Goal: Transaction & Acquisition: Book appointment/travel/reservation

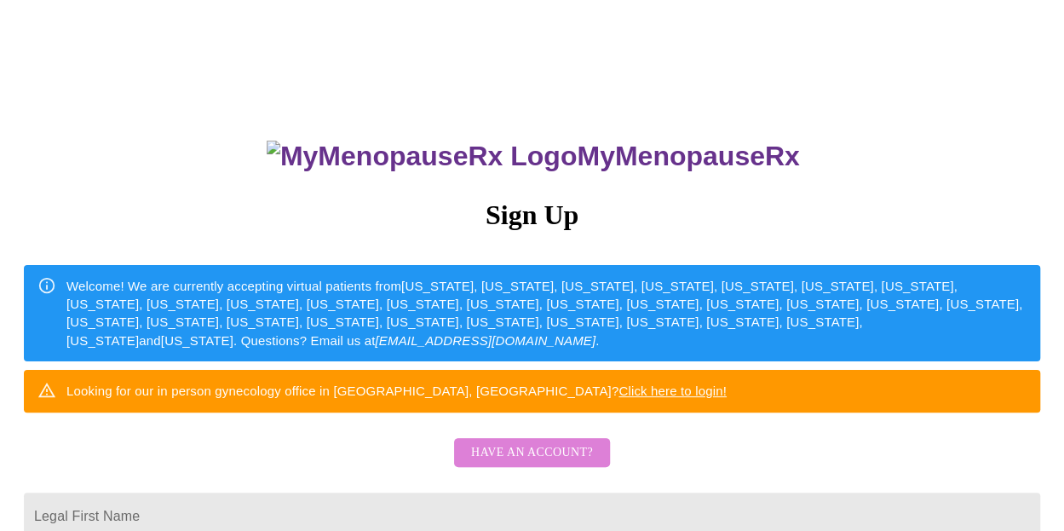
click at [552, 463] on span "Have an account?" at bounding box center [532, 452] width 122 height 21
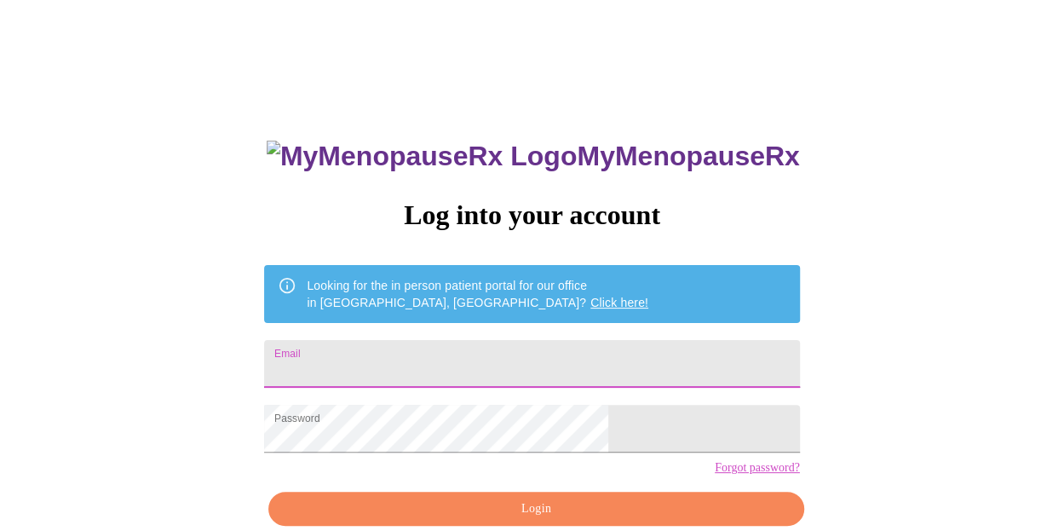
click at [522, 362] on input "Email" at bounding box center [531, 364] width 535 height 48
type input "[EMAIL_ADDRESS][DOMAIN_NAME]"
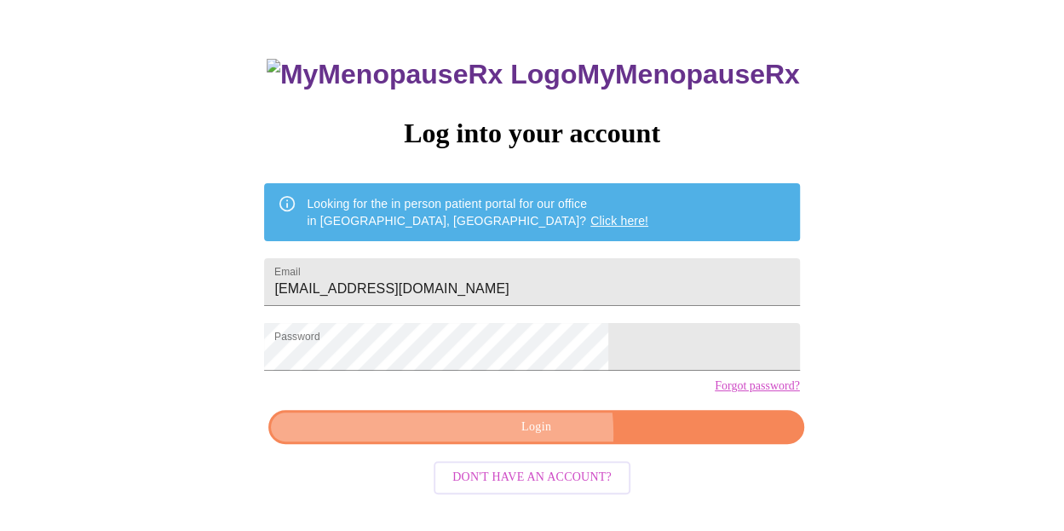
click at [513, 438] on span "Login" at bounding box center [536, 427] width 496 height 21
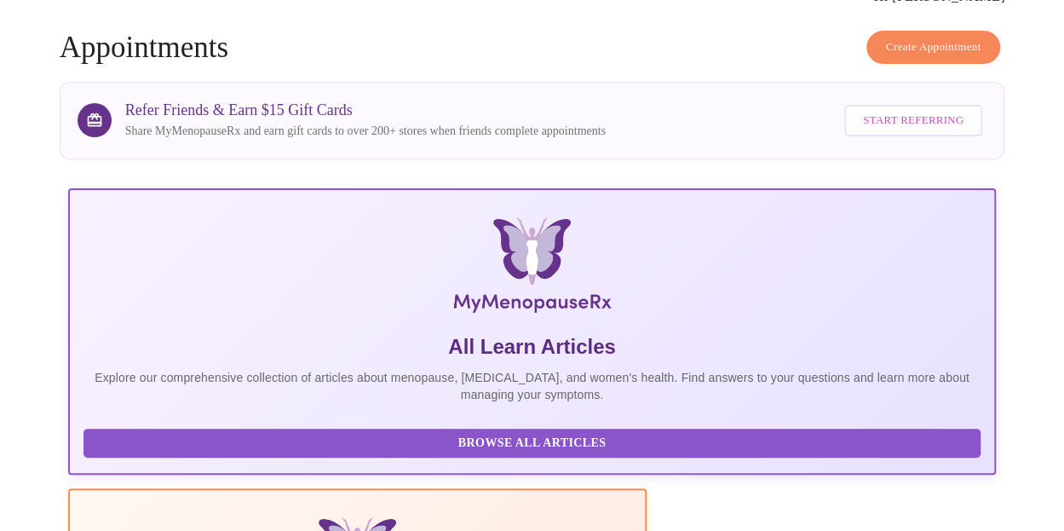
scroll to position [118, 0]
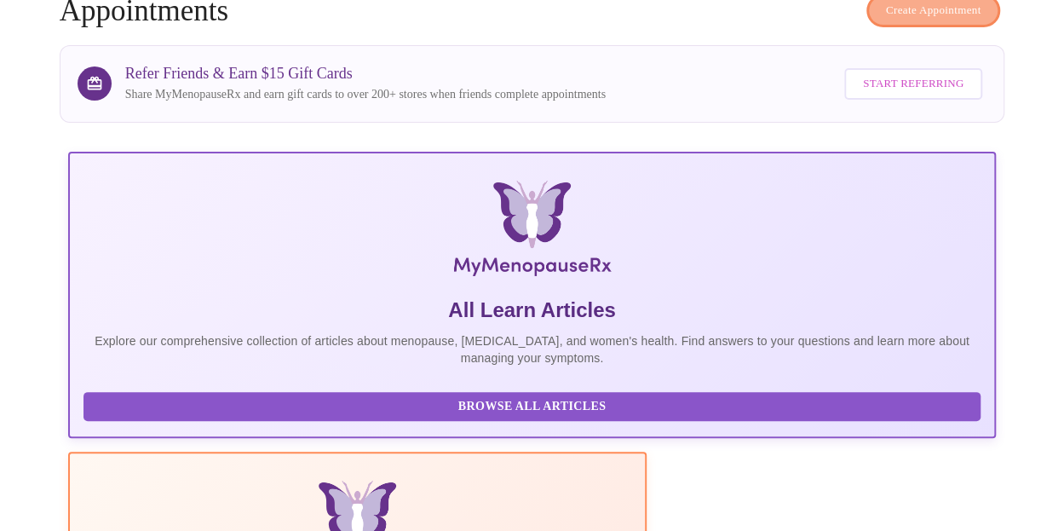
click at [937, 5] on span "Create Appointment" at bounding box center [933, 11] width 95 height 20
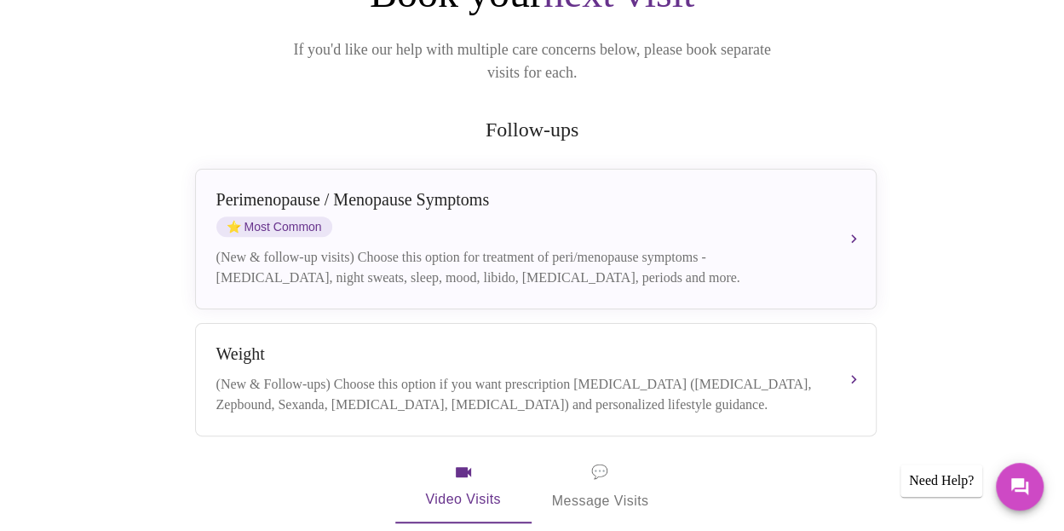
scroll to position [254, 0]
click at [552, 220] on div "[MEDICAL_DATA] / Menopause Symptoms ⭐ Most Common (New & follow-up visits) Choo…" at bounding box center [535, 241] width 639 height 98
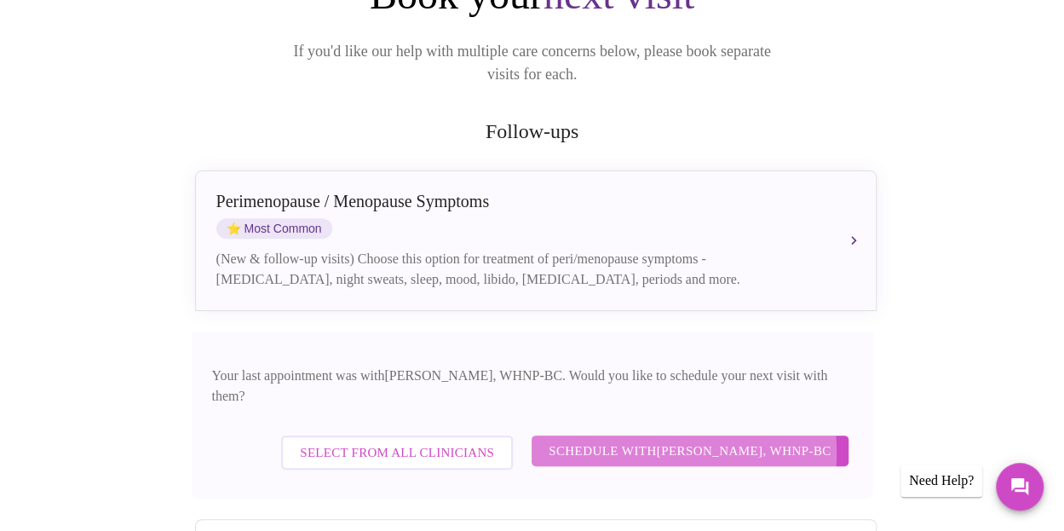
click at [637, 440] on span "Schedule with [PERSON_NAME], WHNP-BC" at bounding box center [690, 451] width 283 height 22
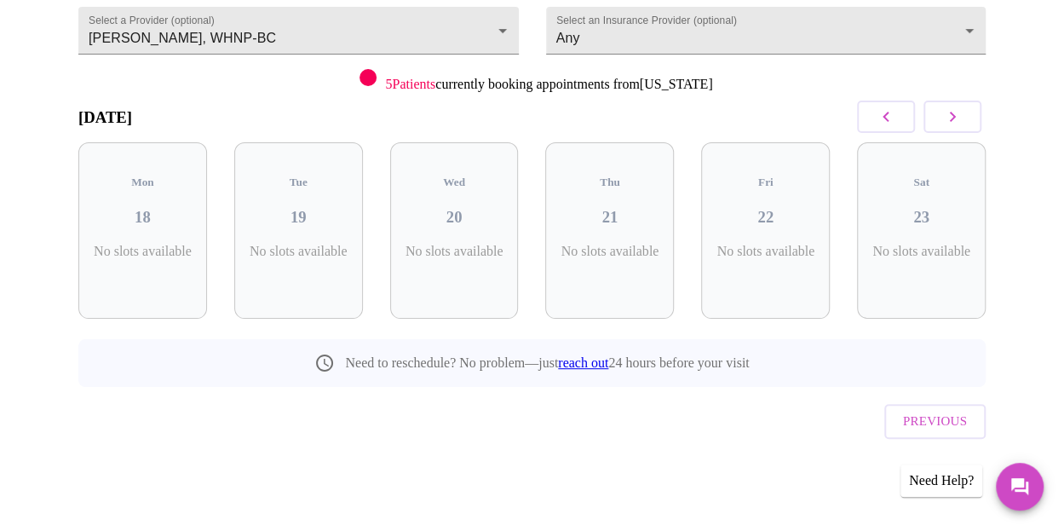
scroll to position [162, 0]
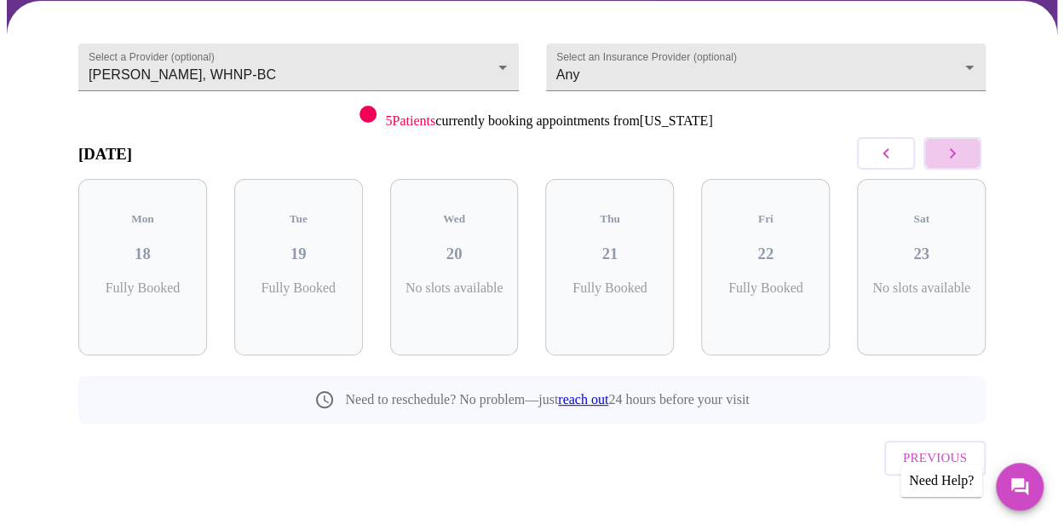
click at [960, 157] on icon "button" at bounding box center [952, 153] width 20 height 20
click at [932, 252] on div "Thu 28 2 Slots Left ( 5 Total)" at bounding box center [921, 267] width 129 height 176
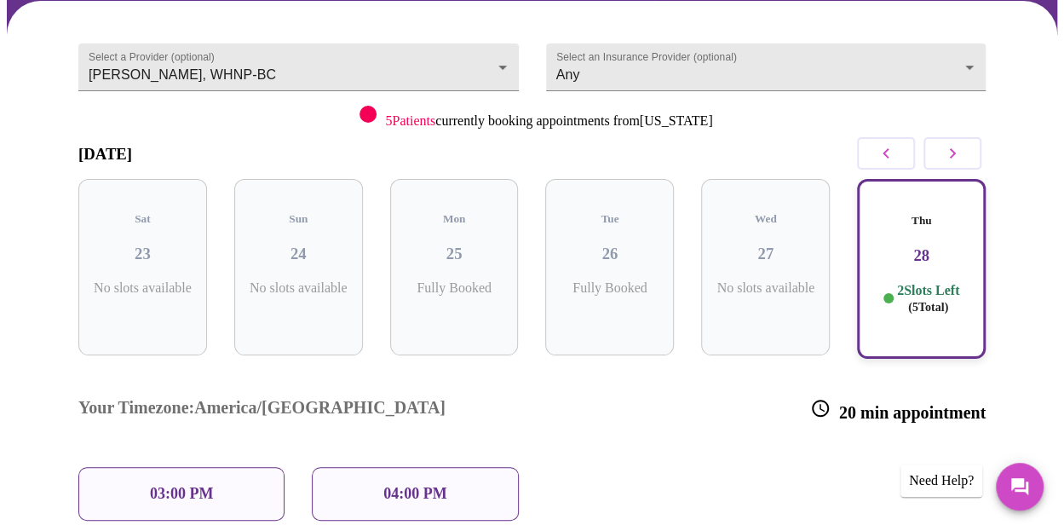
scroll to position [216, 0]
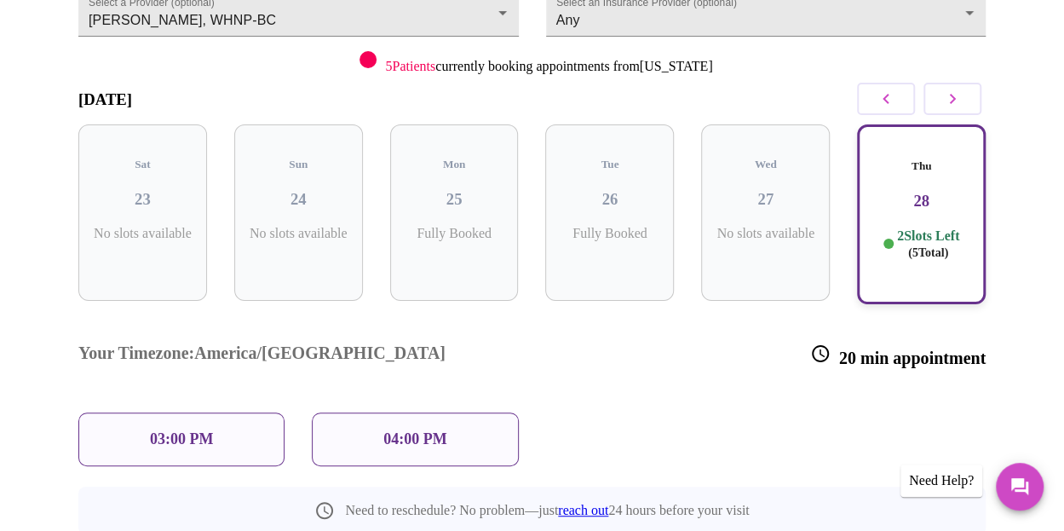
click at [407, 430] on p "04:00 PM" at bounding box center [414, 439] width 63 height 18
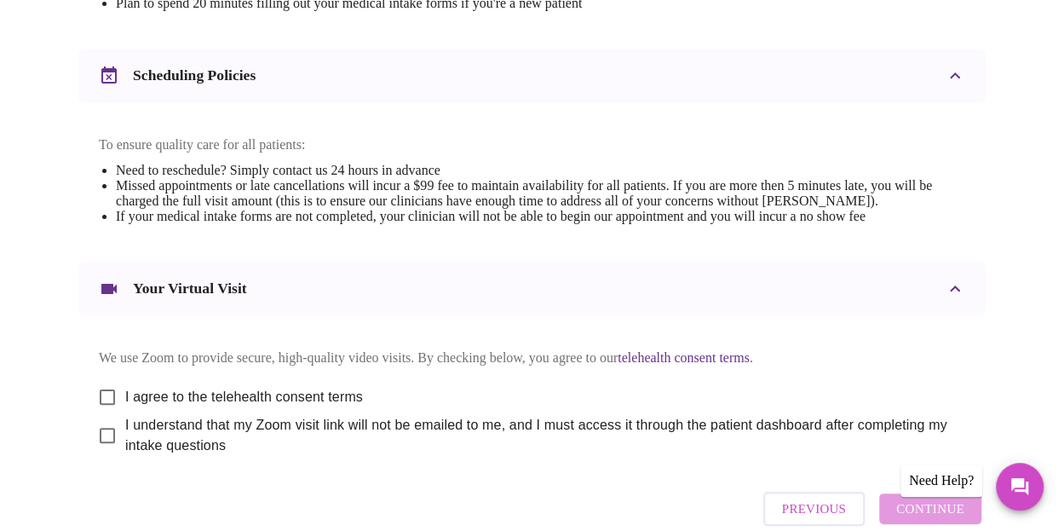
scroll to position [733, 0]
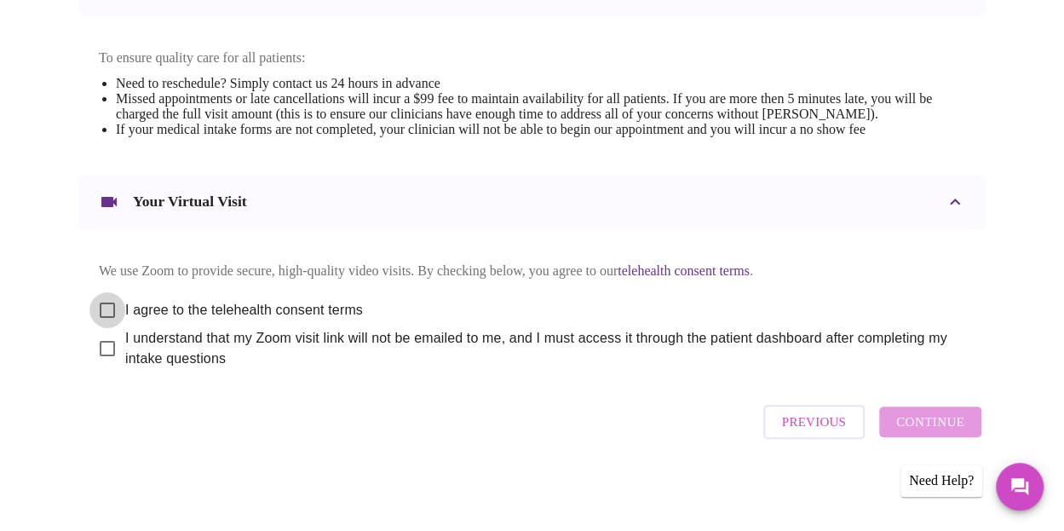
click at [100, 303] on input "I agree to the telehealth consent terms" at bounding box center [107, 310] width 36 height 36
checkbox input "true"
click at [103, 353] on input "I understand that my Zoom visit link will not be emailed to me, and I must acce…" at bounding box center [107, 349] width 36 height 36
checkbox input "true"
click at [957, 431] on span "Continue" at bounding box center [930, 422] width 68 height 22
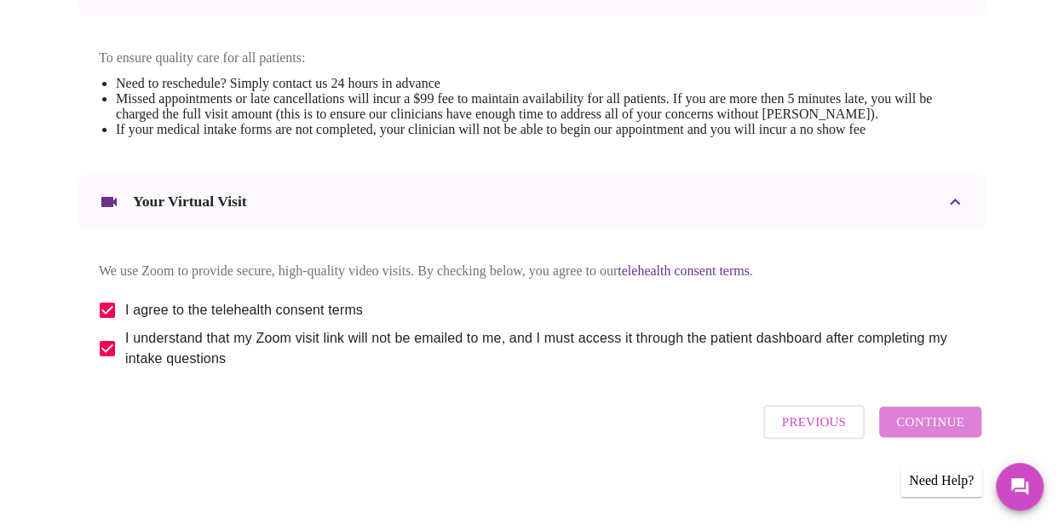
scroll to position [217, 0]
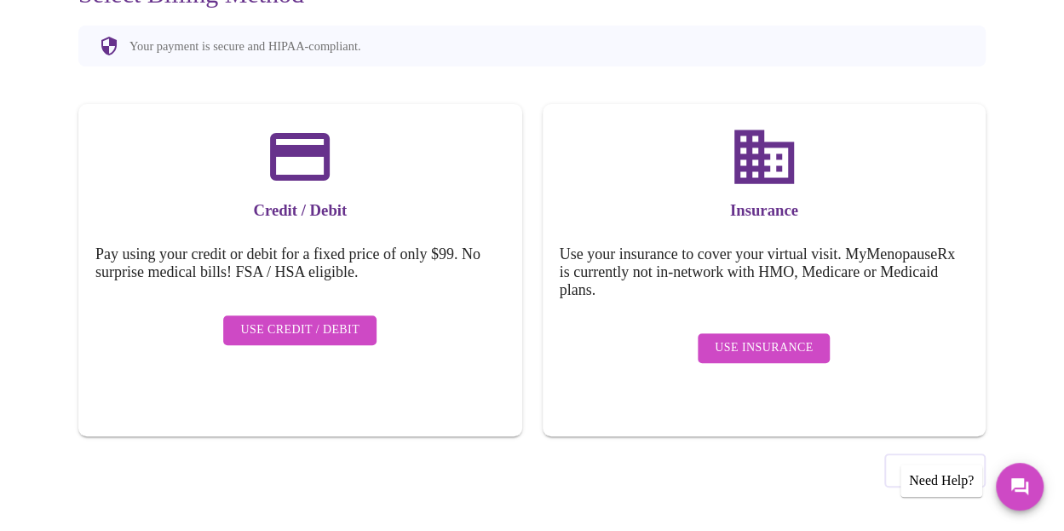
click at [767, 345] on span "Use Insurance" at bounding box center [764, 347] width 98 height 21
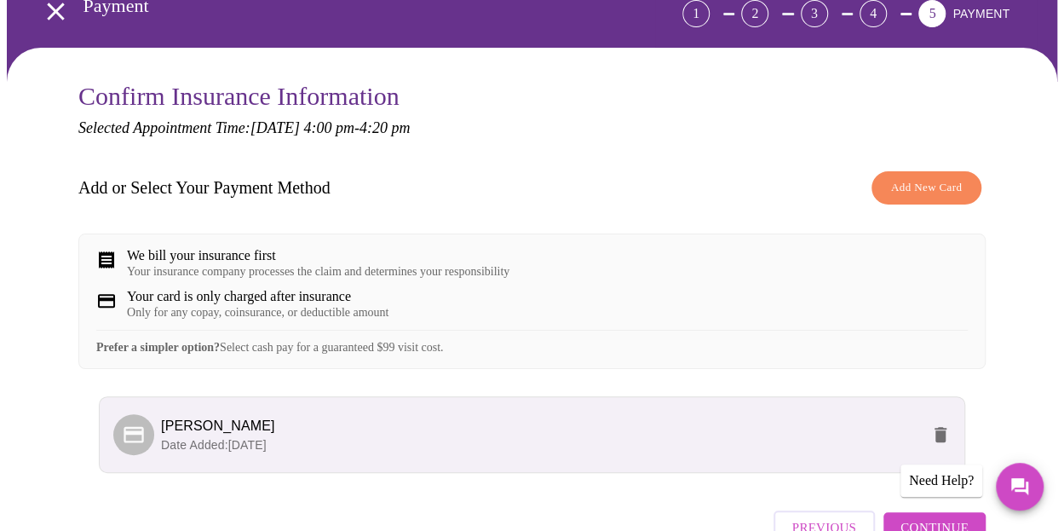
scroll to position [232, 0]
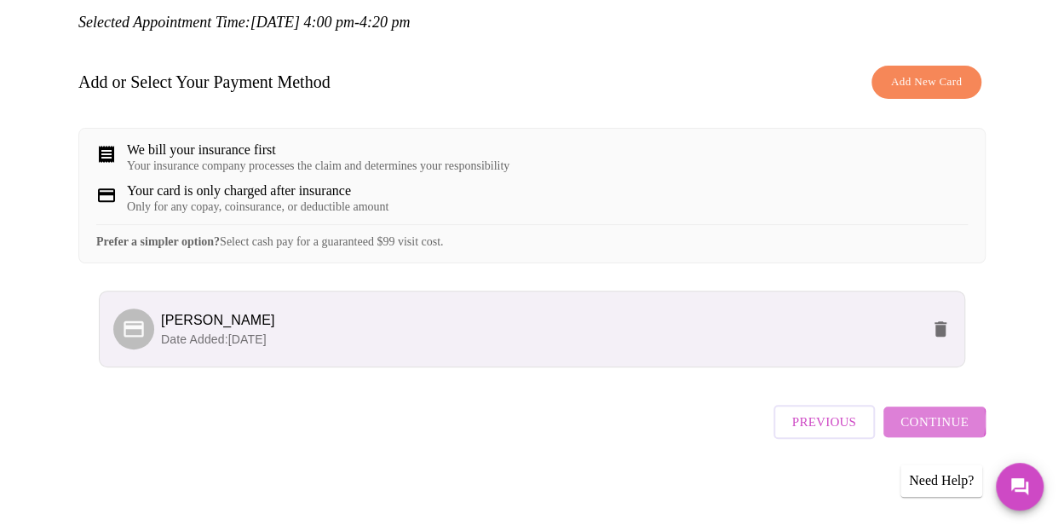
click at [937, 428] on span "Continue" at bounding box center [934, 422] width 68 height 22
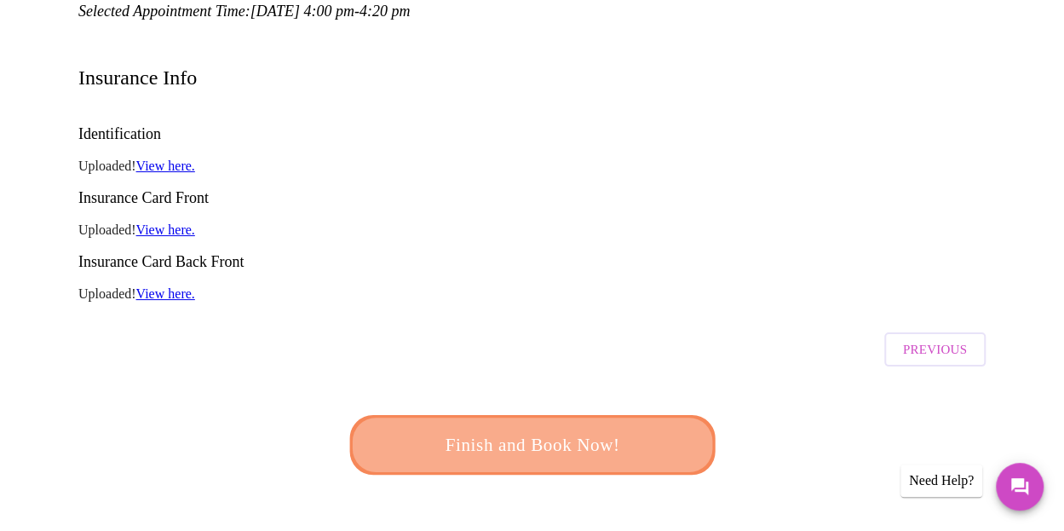
click at [534, 429] on span "Finish and Book Now!" at bounding box center [532, 445] width 315 height 32
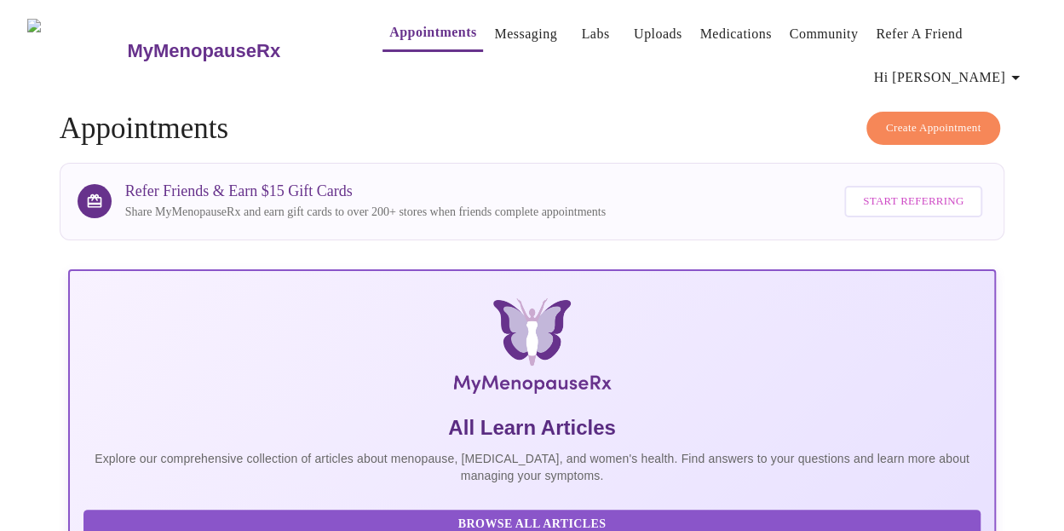
click at [1024, 71] on icon "button" at bounding box center [1015, 77] width 20 height 20
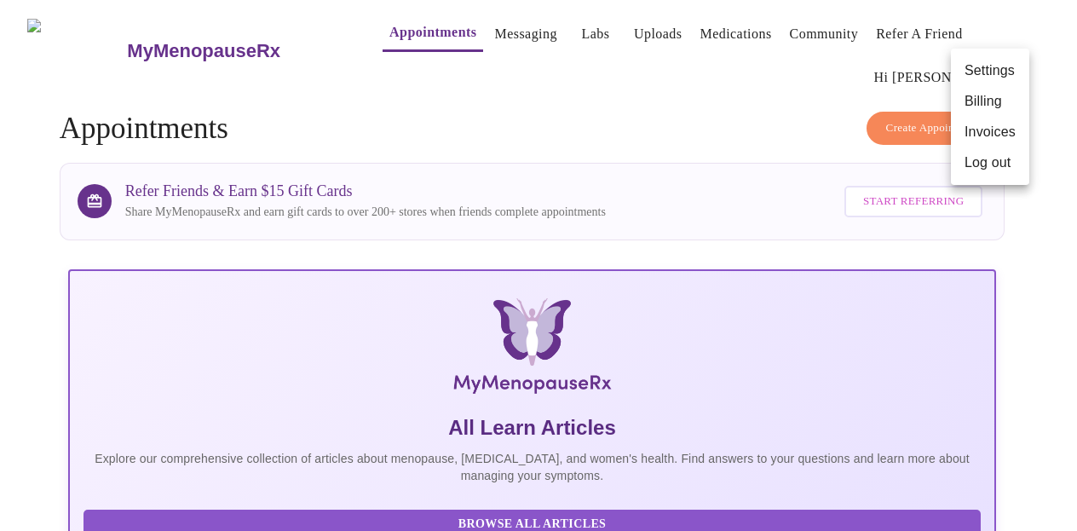
click at [1007, 170] on li "Log out" at bounding box center [990, 162] width 78 height 31
